Goal: Information Seeking & Learning: Learn about a topic

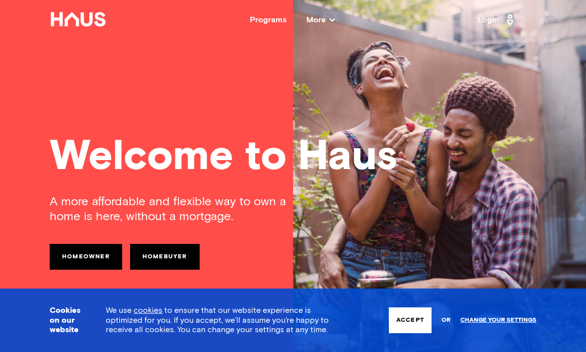
click at [171, 257] on link "Homebuyer" at bounding box center [164, 257] width 69 height 26
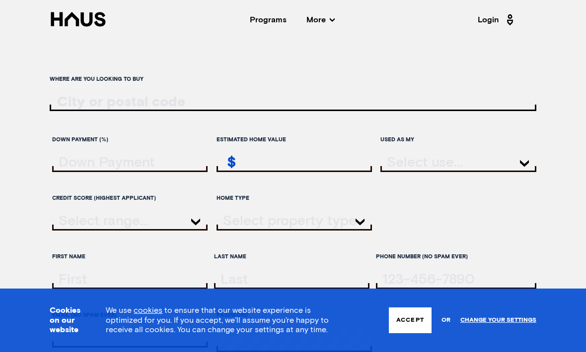
click at [80, 103] on input "ratesLocationInput" at bounding box center [293, 102] width 486 height 15
type input "S40"
